Goal: Information Seeking & Learning: Learn about a topic

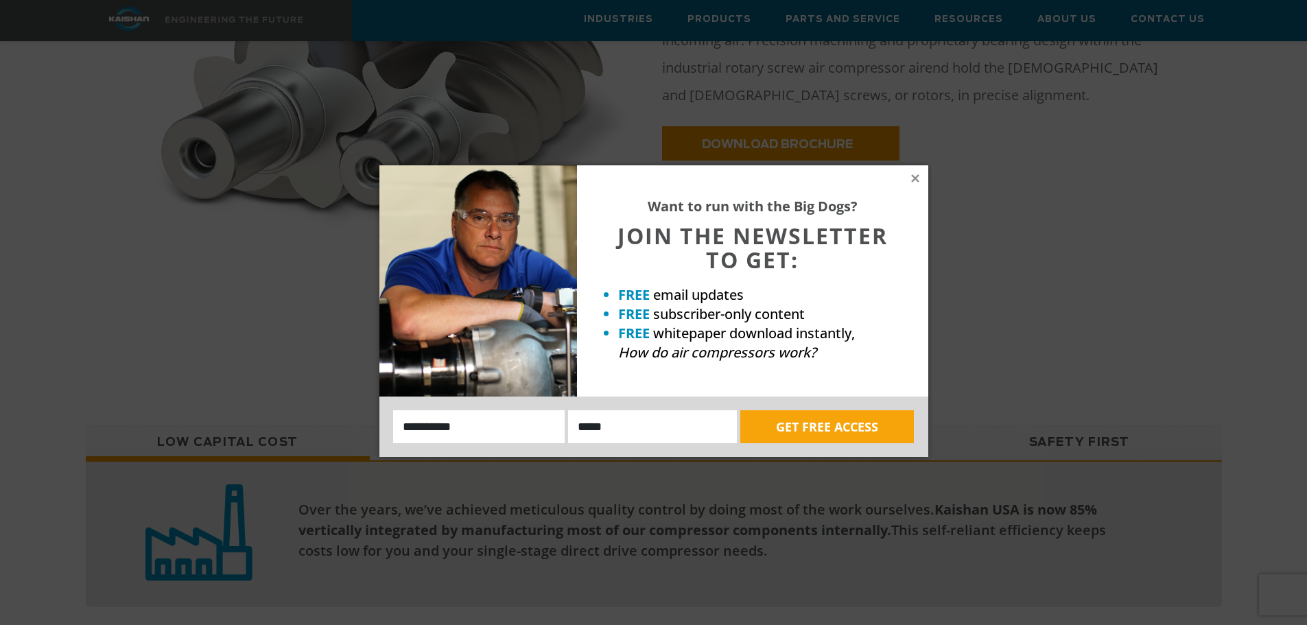
scroll to position [660, 0]
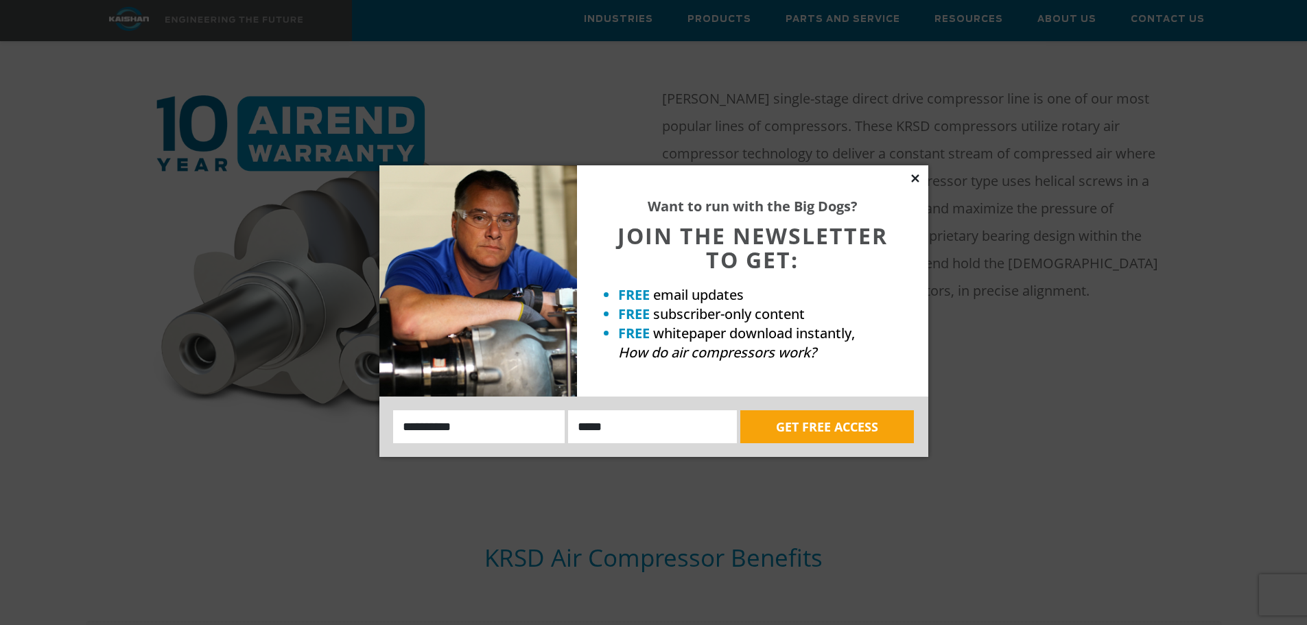
click at [913, 178] on icon at bounding box center [915, 178] width 12 height 12
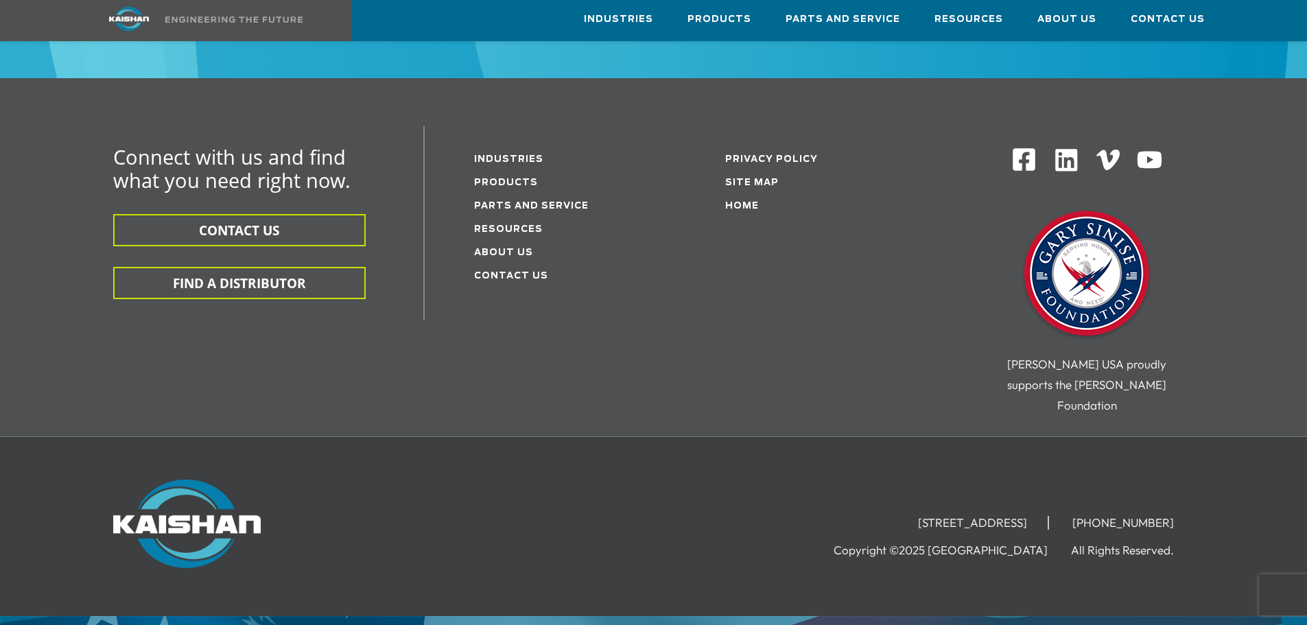
scroll to position [4364, 0]
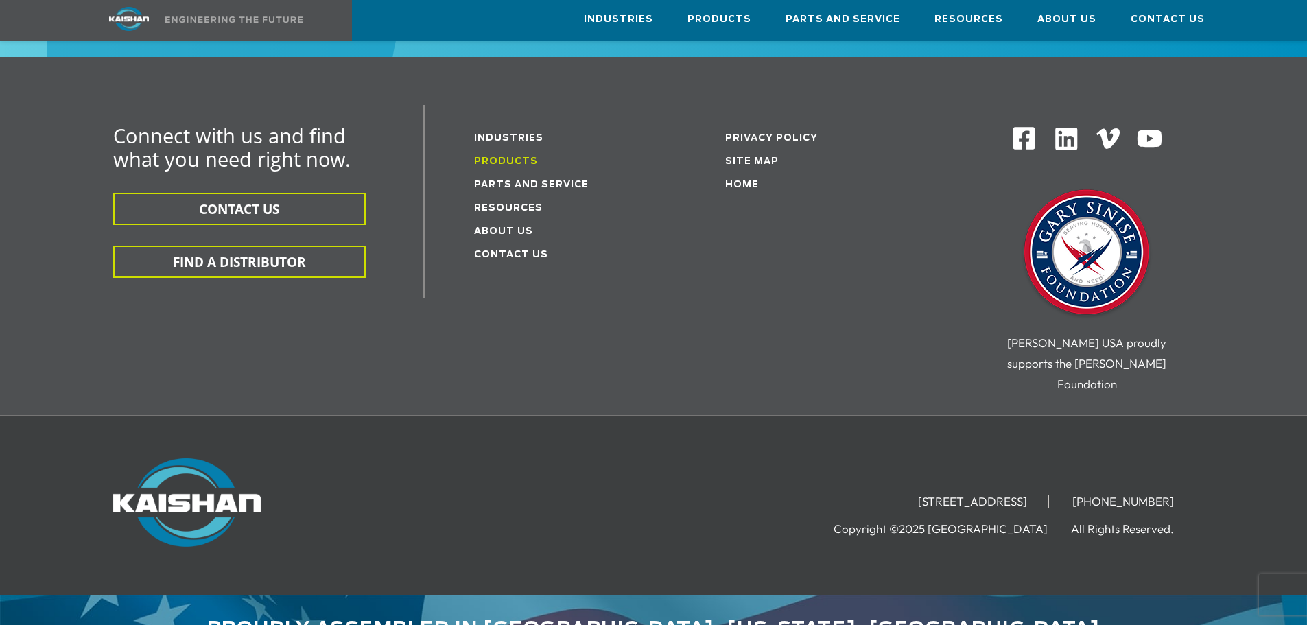
click at [506, 157] on link "Products" at bounding box center [506, 161] width 64 height 9
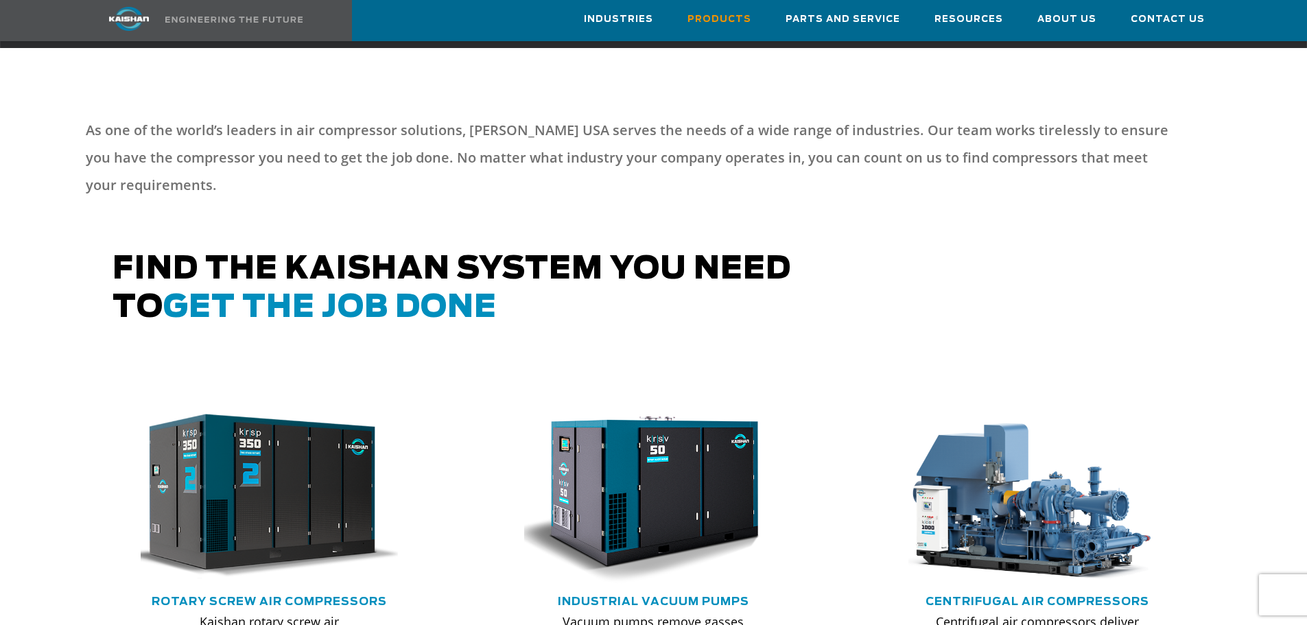
scroll to position [755, 0]
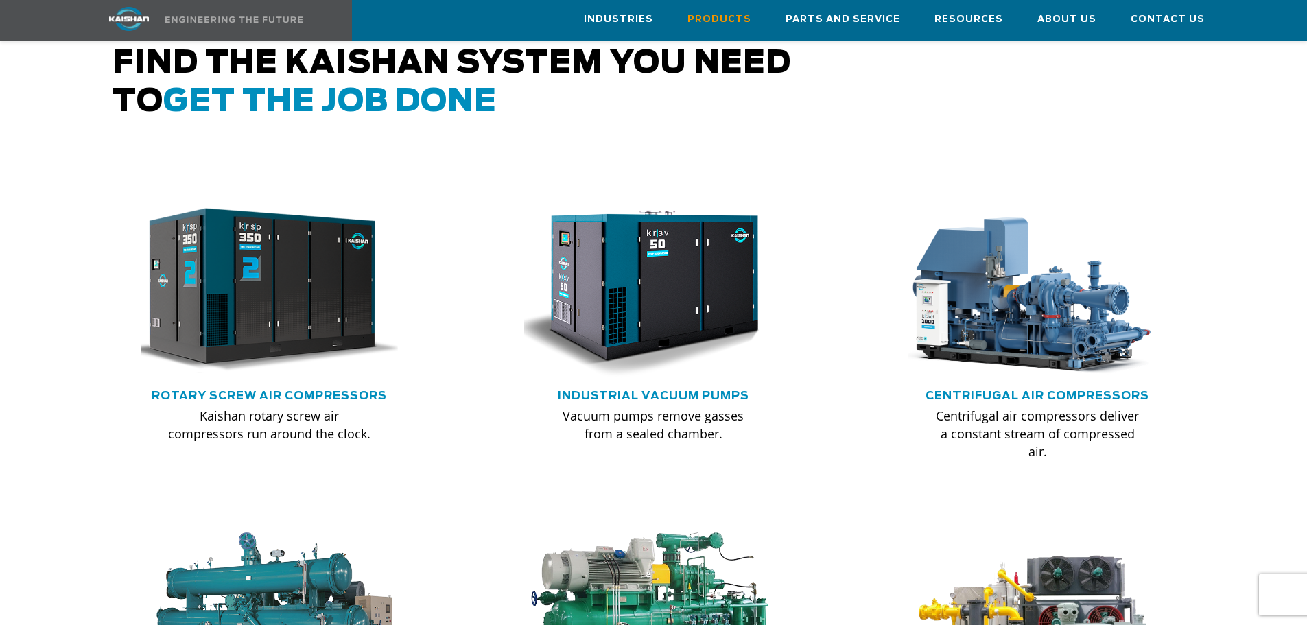
click at [267, 257] on img at bounding box center [259, 290] width 284 height 191
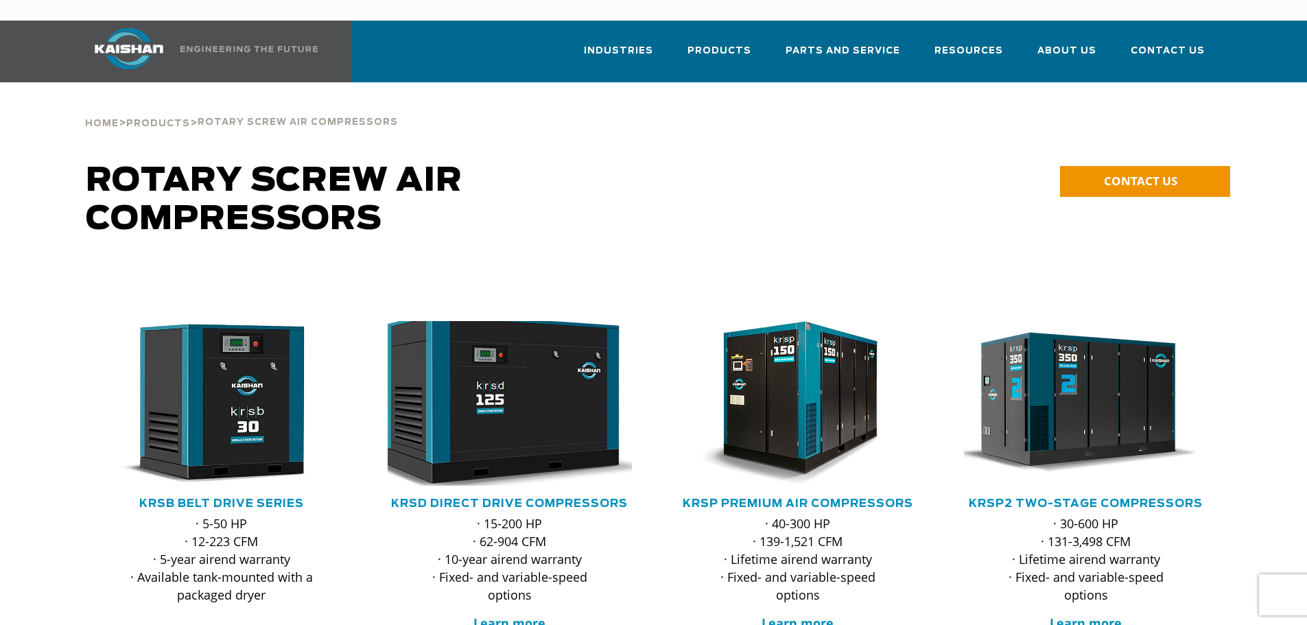
click at [514, 372] on img at bounding box center [499, 403] width 269 height 181
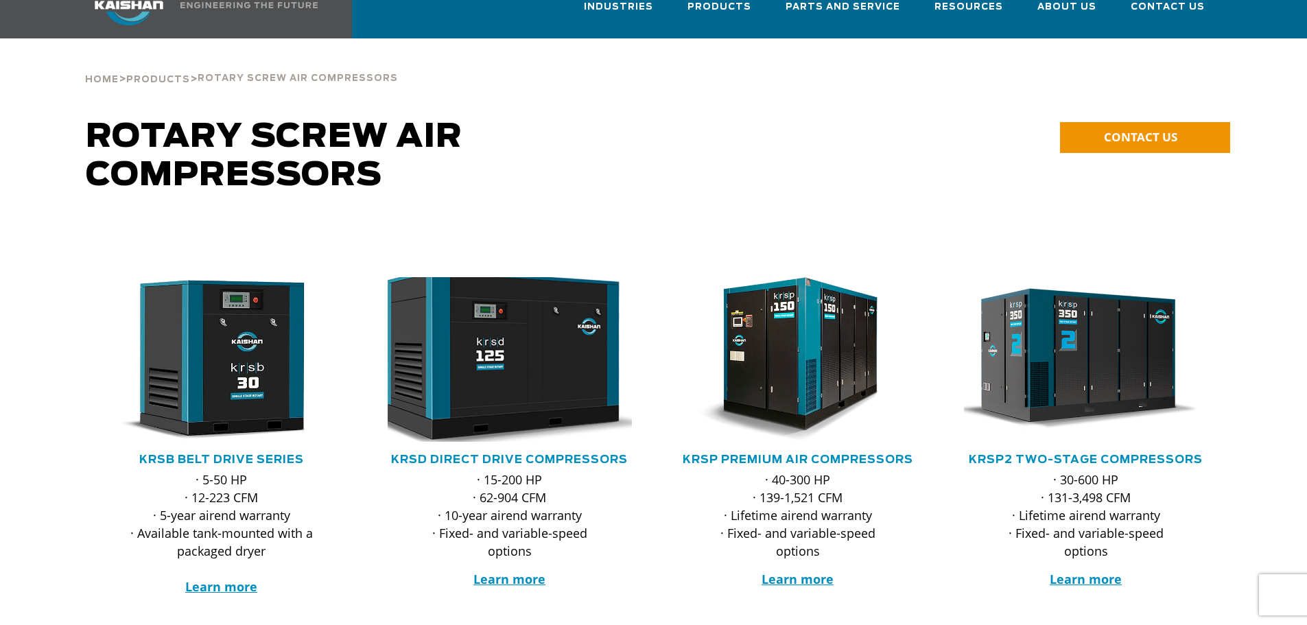
scroll to position [69, 0]
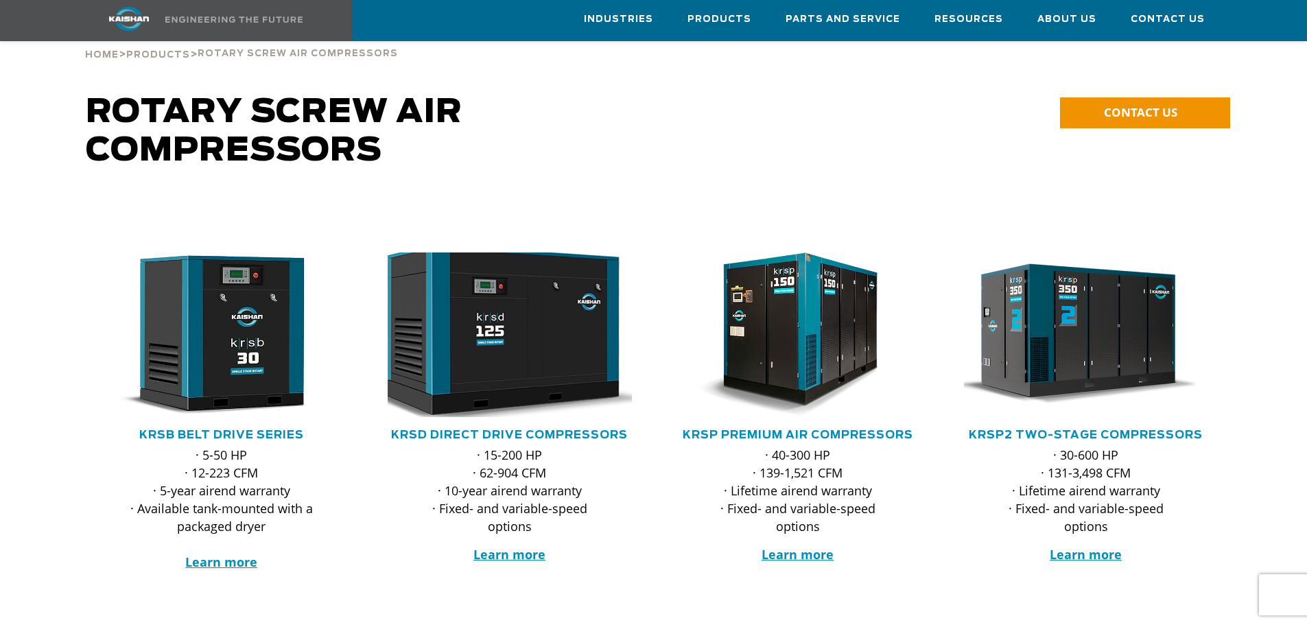
click at [514, 295] on img at bounding box center [499, 334] width 269 height 181
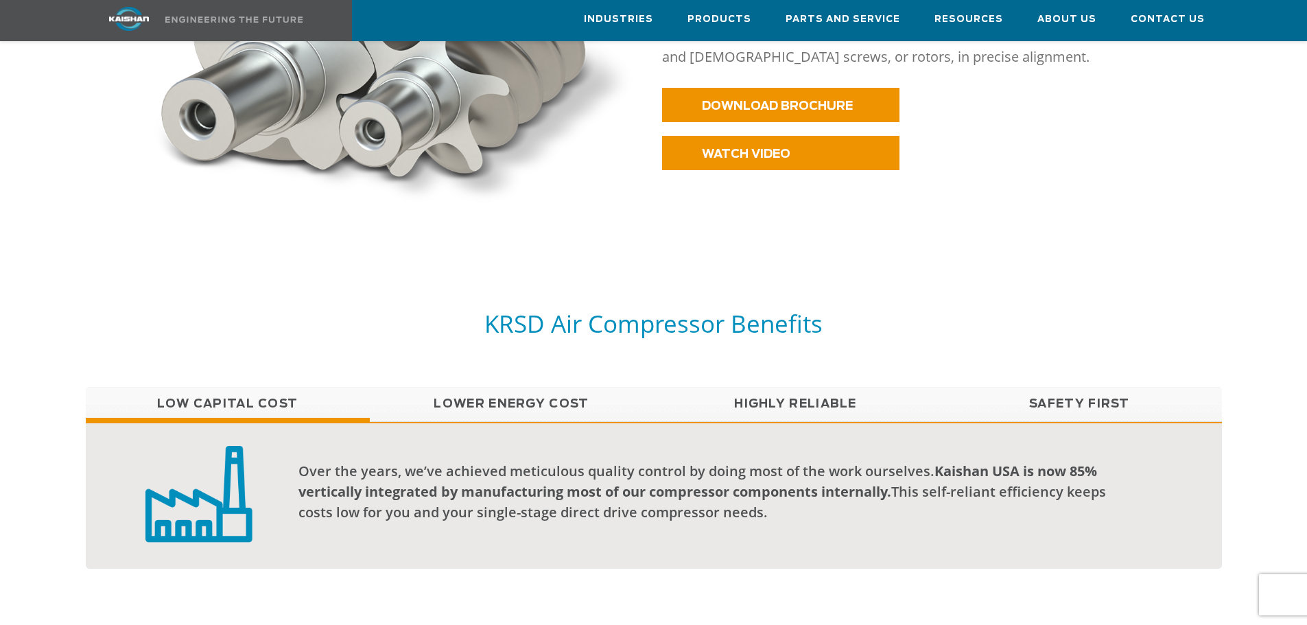
scroll to position [1029, 0]
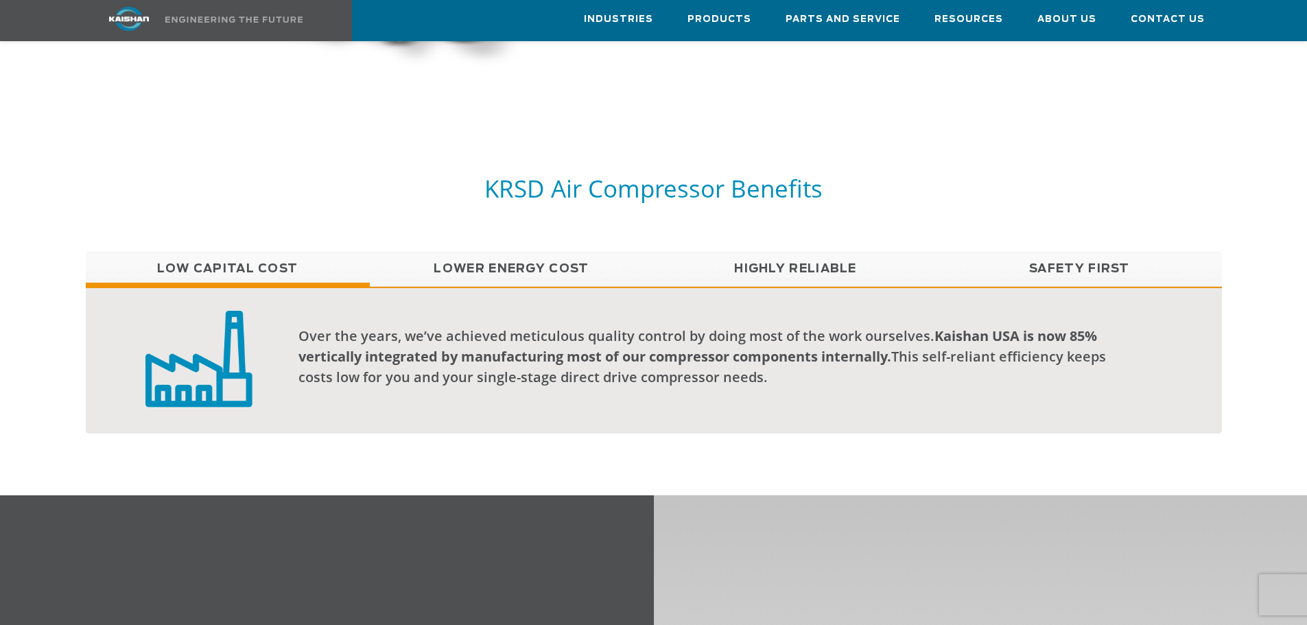
click at [488, 252] on link "Lower Energy Cost" at bounding box center [512, 269] width 284 height 34
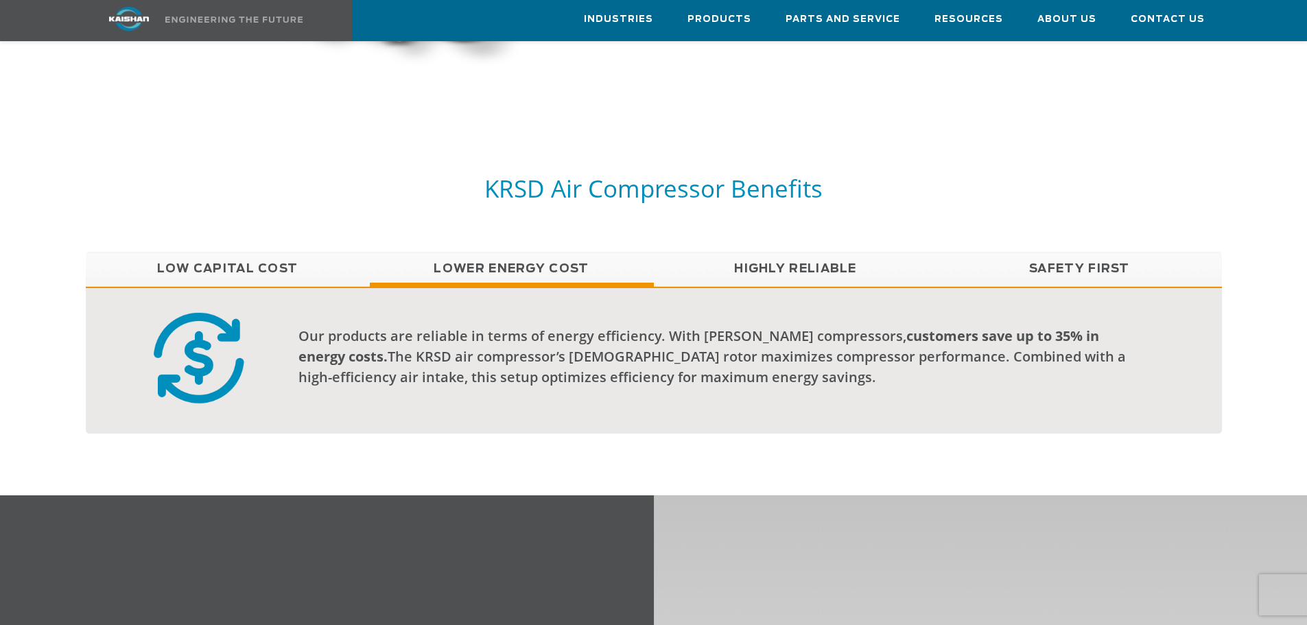
click at [738, 252] on link "Highly Reliable" at bounding box center [796, 269] width 284 height 34
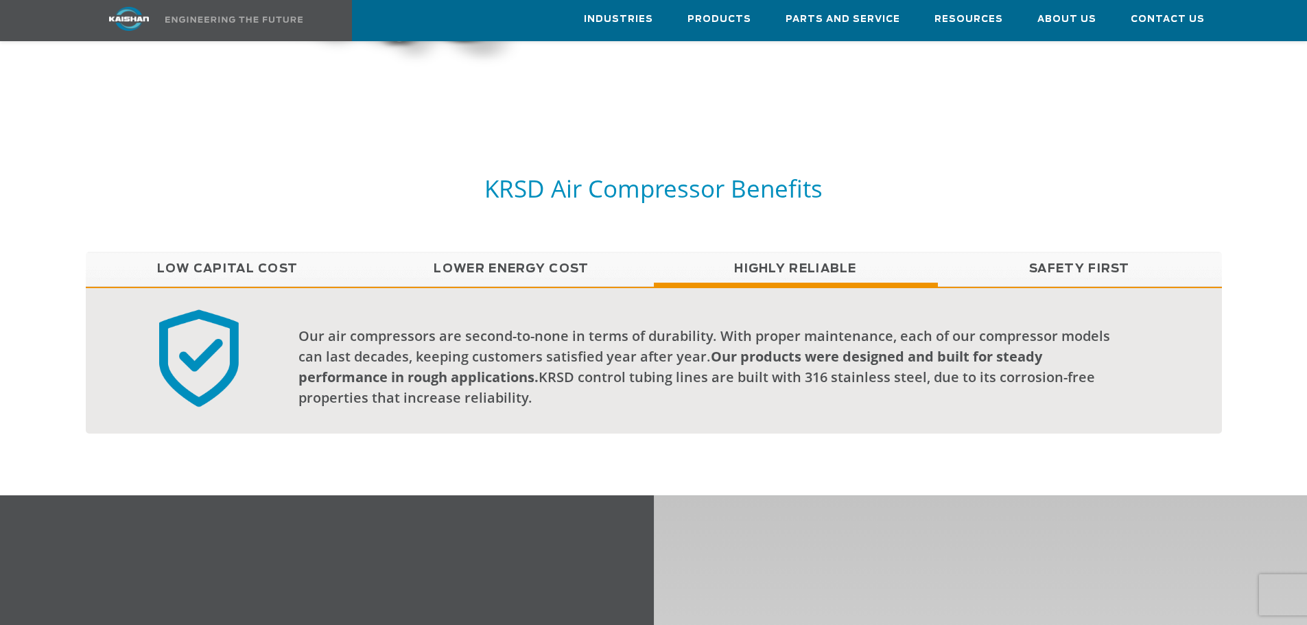
click at [1042, 252] on link "Safety First" at bounding box center [1080, 269] width 284 height 34
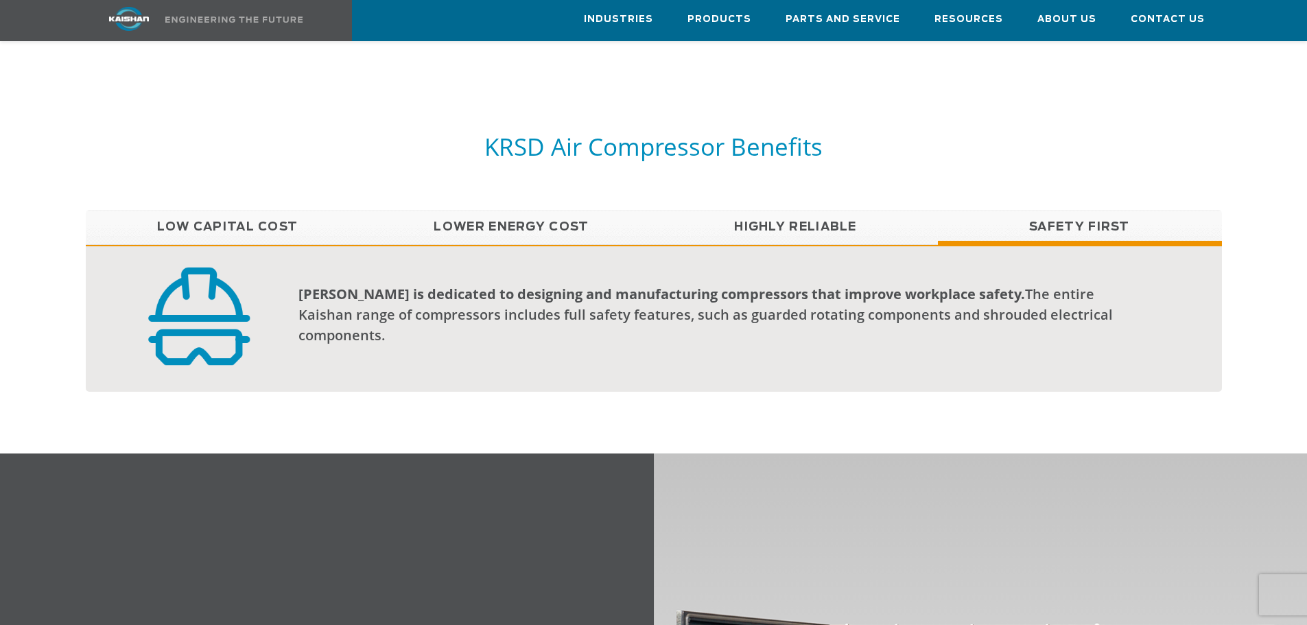
scroll to position [1003, 0]
